Goal: Task Accomplishment & Management: Manage account settings

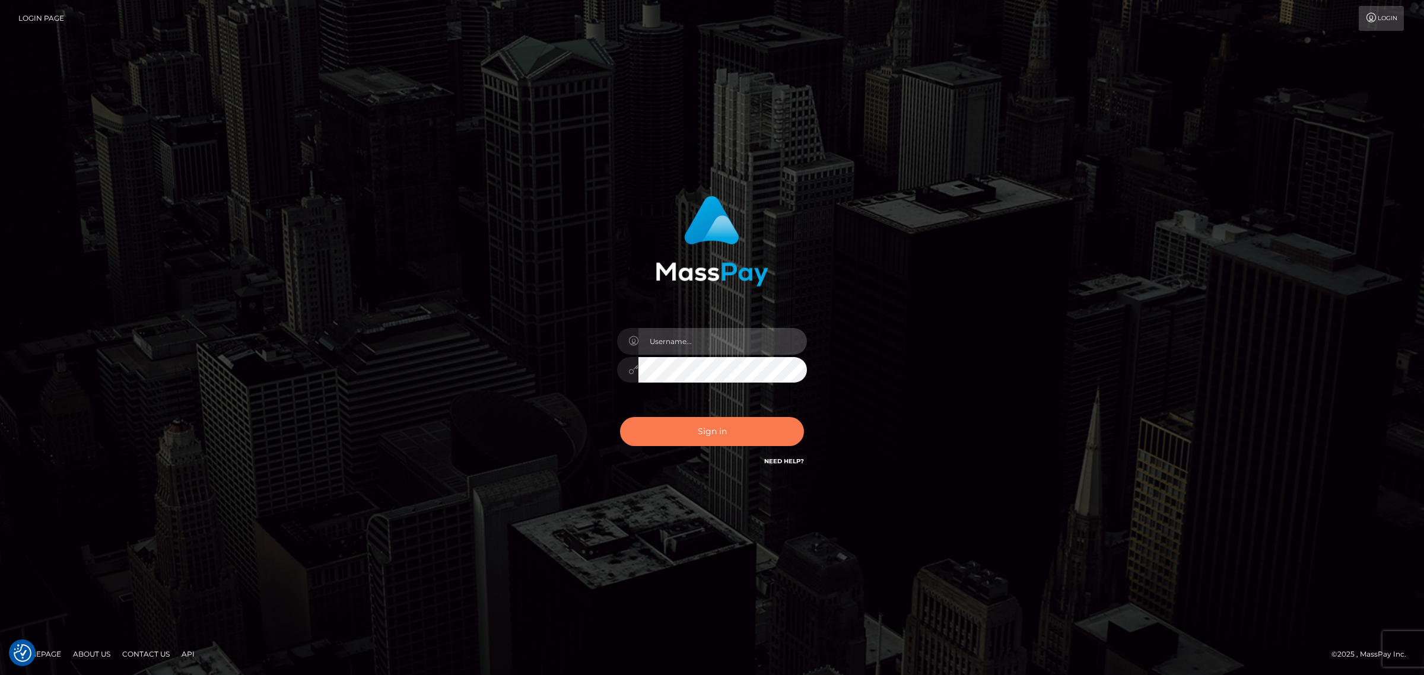
type input "MaryJoy"
click at [737, 429] on button "Sign in" at bounding box center [712, 431] width 184 height 29
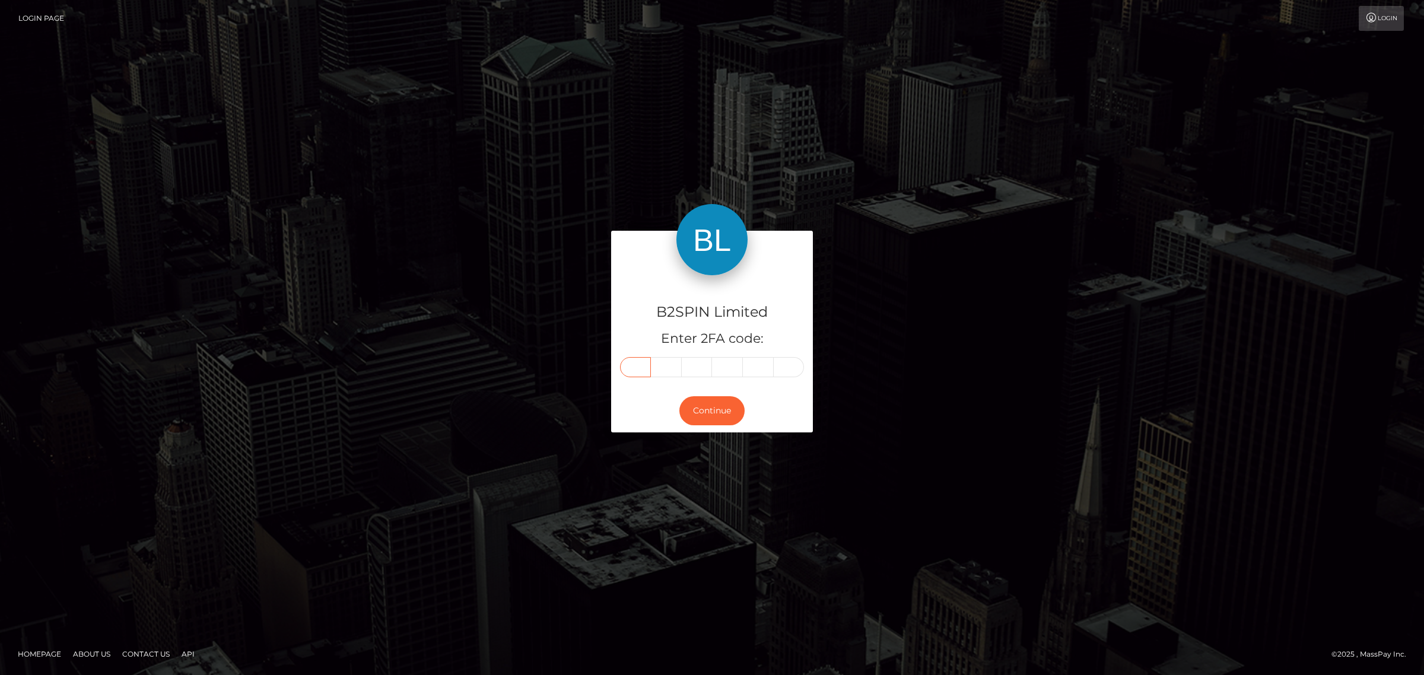
click at [627, 362] on input "text" at bounding box center [635, 367] width 31 height 20
click at [633, 362] on input "text" at bounding box center [635, 367] width 31 height 20
type input "6"
type input "0"
type input "9"
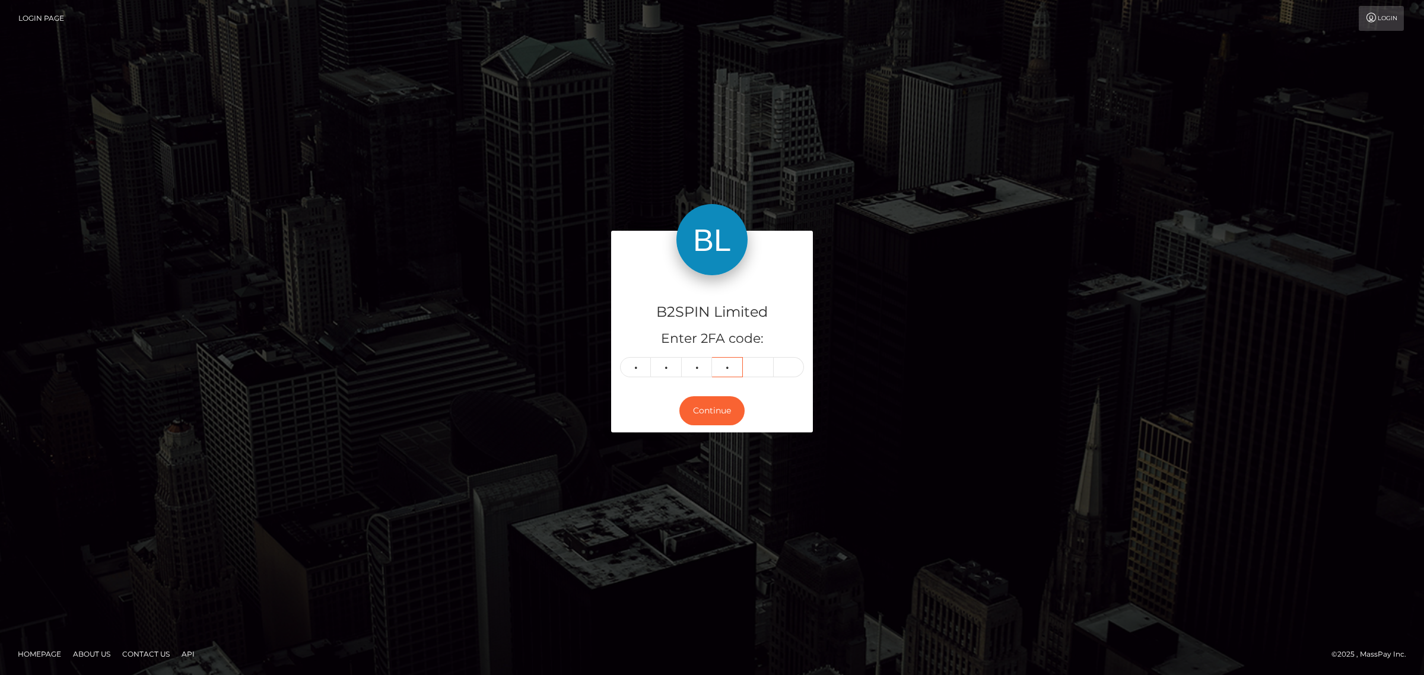
type input "9"
type input "2"
type input "7"
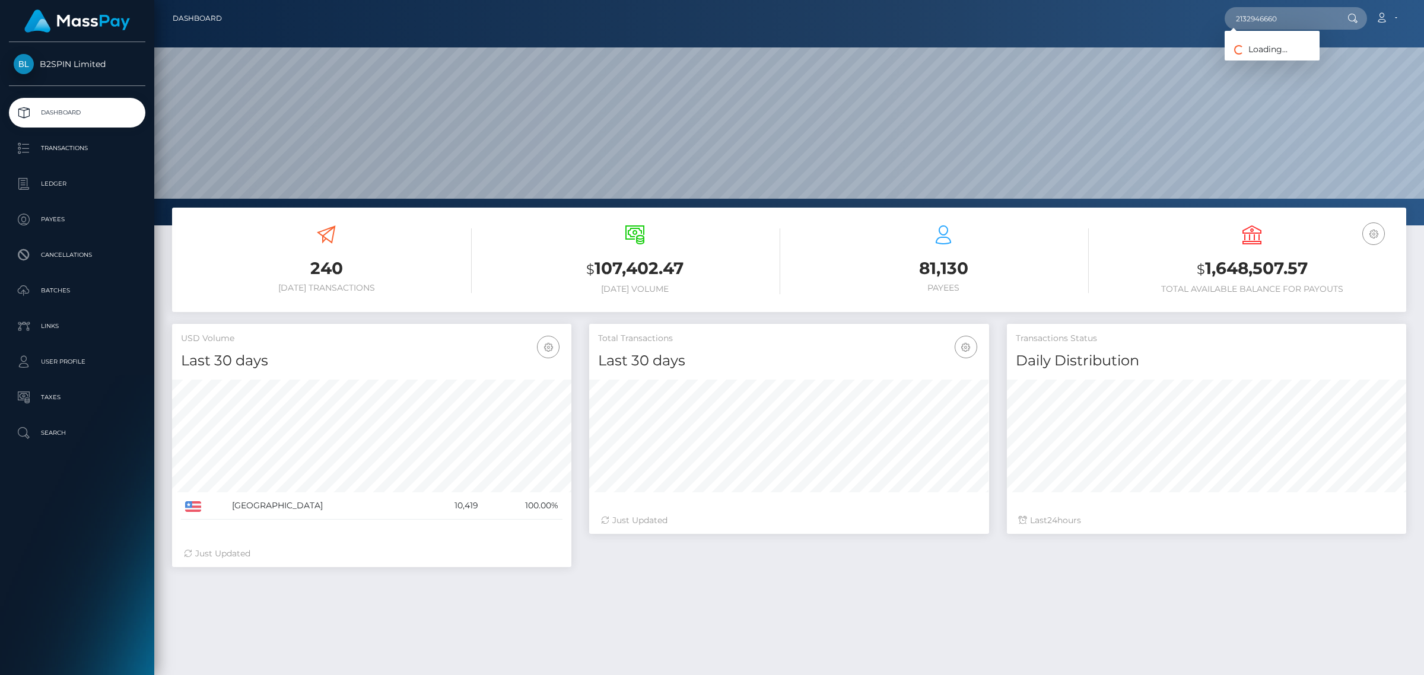
scroll to position [209, 399]
click at [1258, 50] on link "MIRACLE [PERSON_NAME]" at bounding box center [1288, 61] width 126 height 22
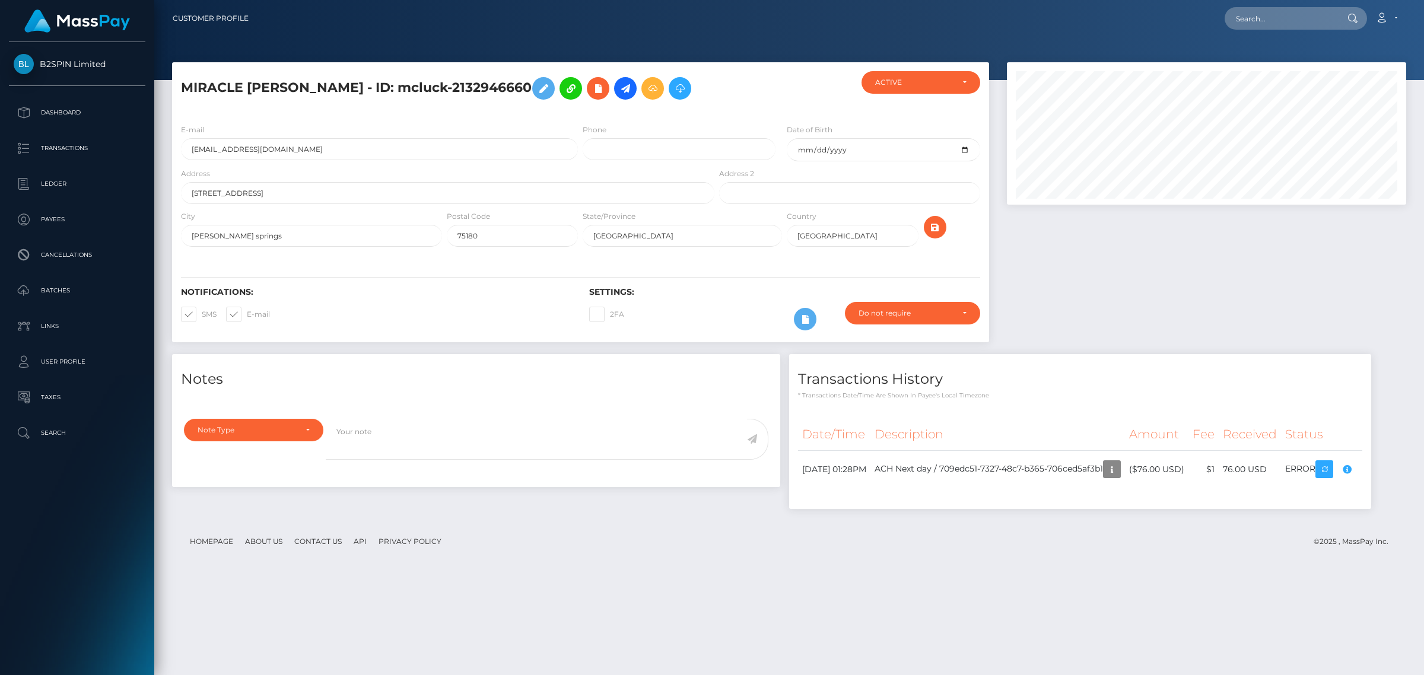
scroll to position [142, 399]
click at [1324, 521] on div "Notes Note Type Compliance Clear Compliance General Note Type" at bounding box center [789, 437] width 1252 height 167
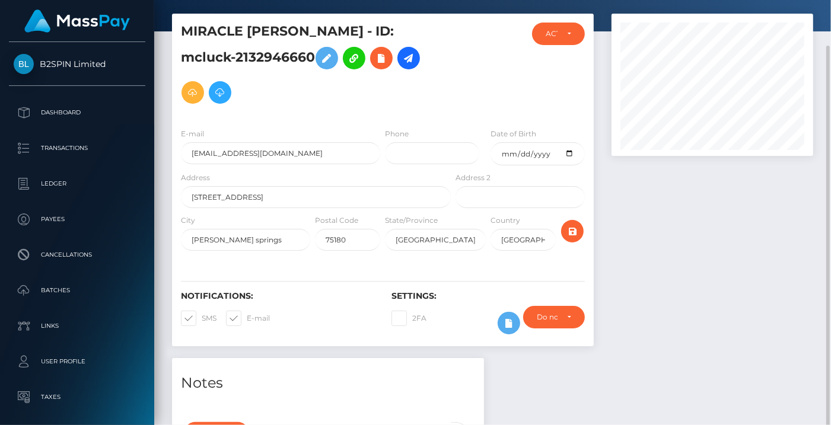
scroll to position [593185, 593126]
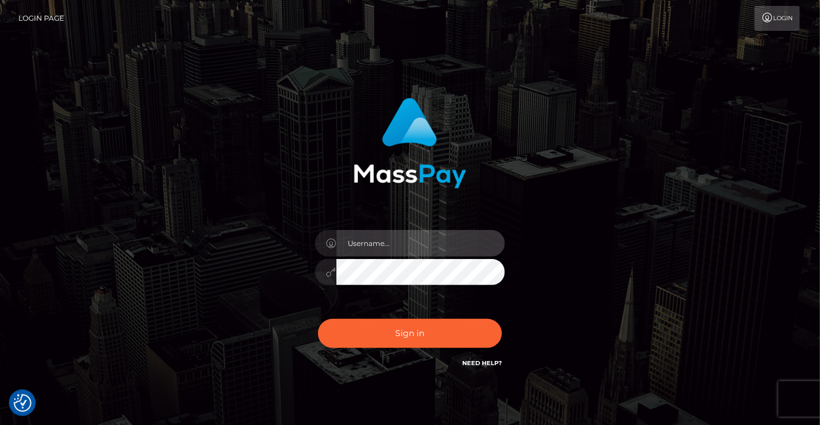
type input "MaryJoy"
click at [307, 320] on div "Sign in Need Help?" at bounding box center [410, 338] width 208 height 53
